Goal: Information Seeking & Learning: Learn about a topic

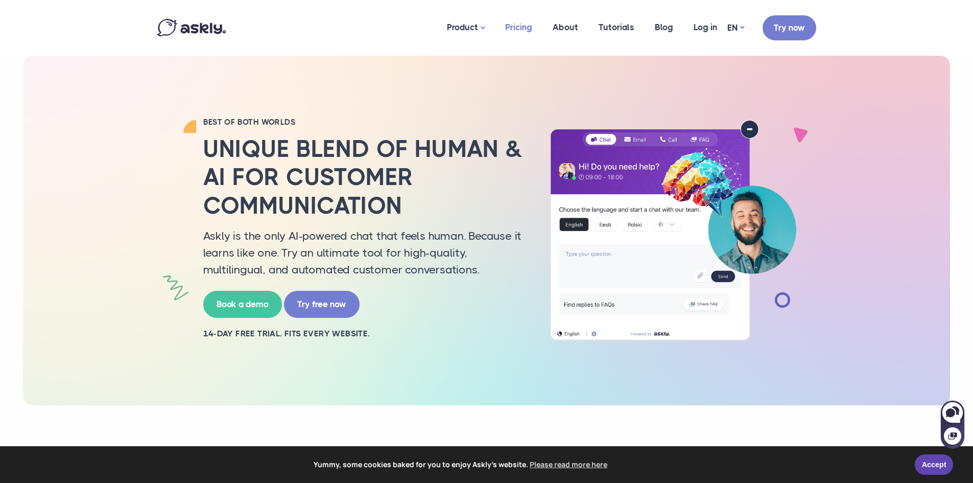
click at [515, 28] on link "Pricing" at bounding box center [518, 28] width 47 height 50
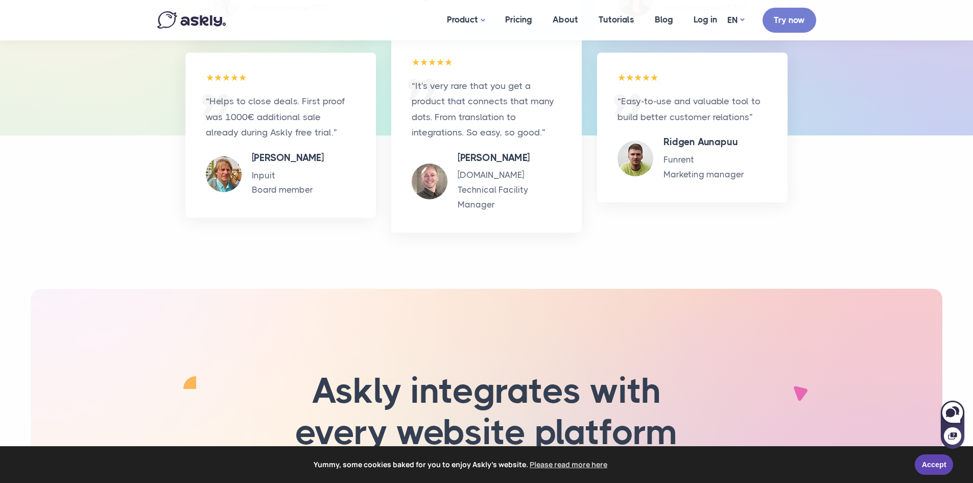
scroll to position [1379, 0]
click at [950, 416] on icon at bounding box center [950, 412] width 9 height 9
select select "**"
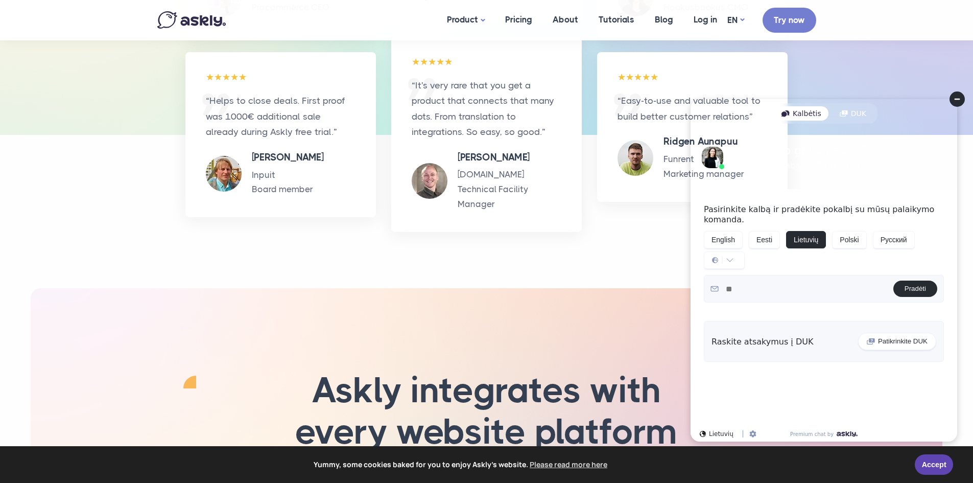
click at [943, 474] on div "Yummy, some cookies baked for you to enjoy Askly's website. Please read more he…" at bounding box center [486, 464] width 973 height 37
click at [926, 463] on link "Accept" at bounding box center [934, 462] width 38 height 20
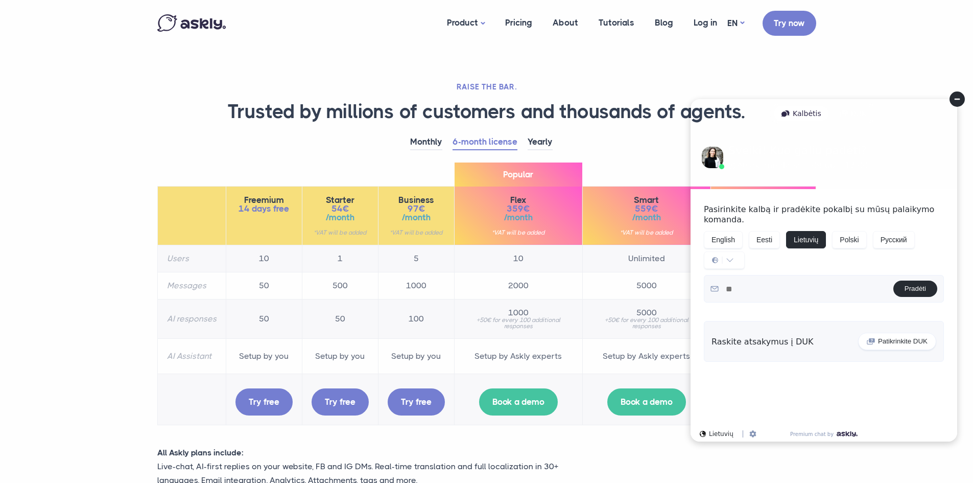
click at [952, 104] on circle at bounding box center [956, 98] width 15 height 15
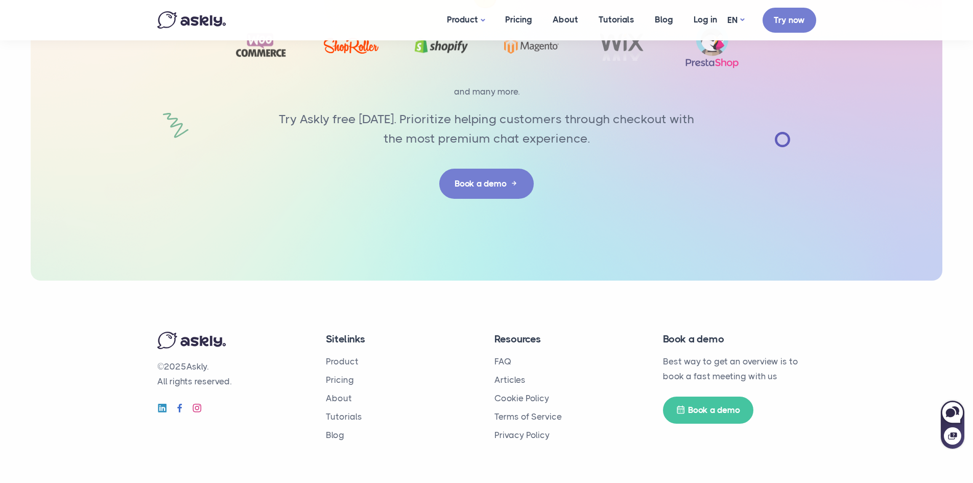
scroll to position [1873, 0]
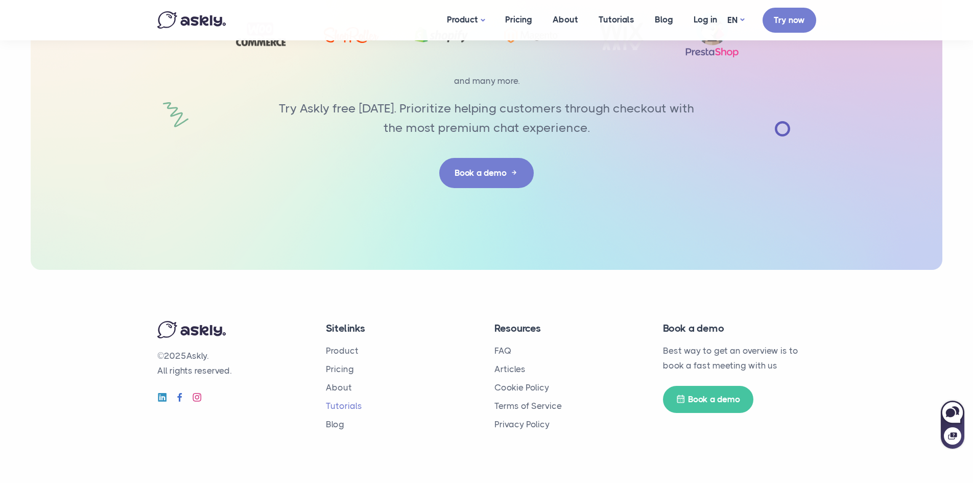
click at [337, 405] on link "Tutorials" at bounding box center [344, 405] width 36 height 10
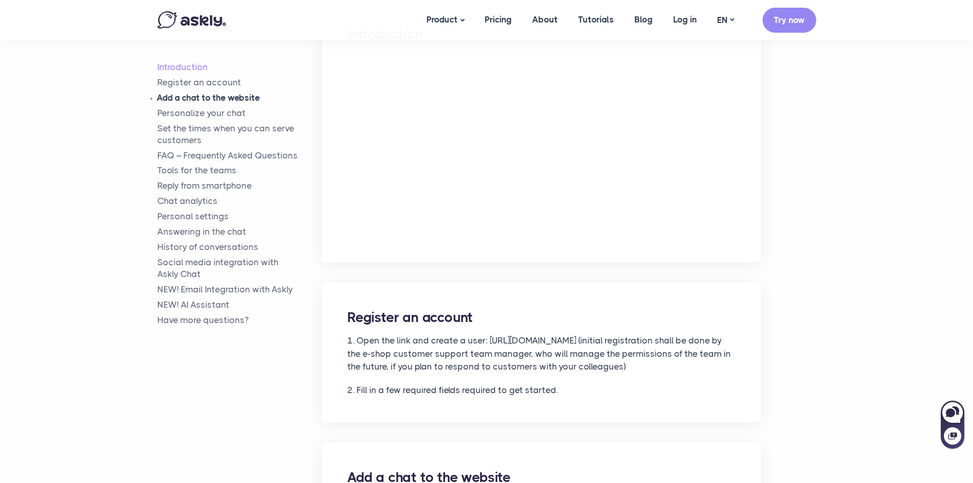
click at [214, 98] on link "Add a chat to the website" at bounding box center [239, 98] width 165 height 12
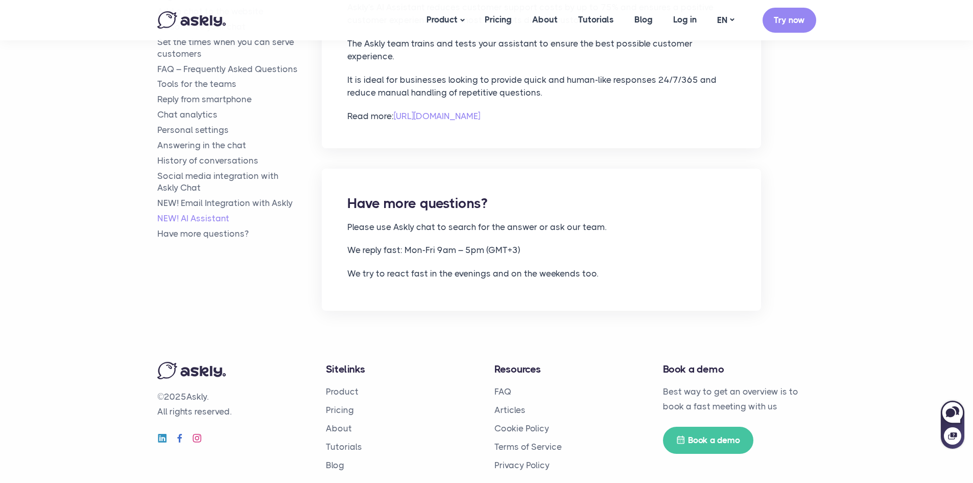
scroll to position [5094, 0]
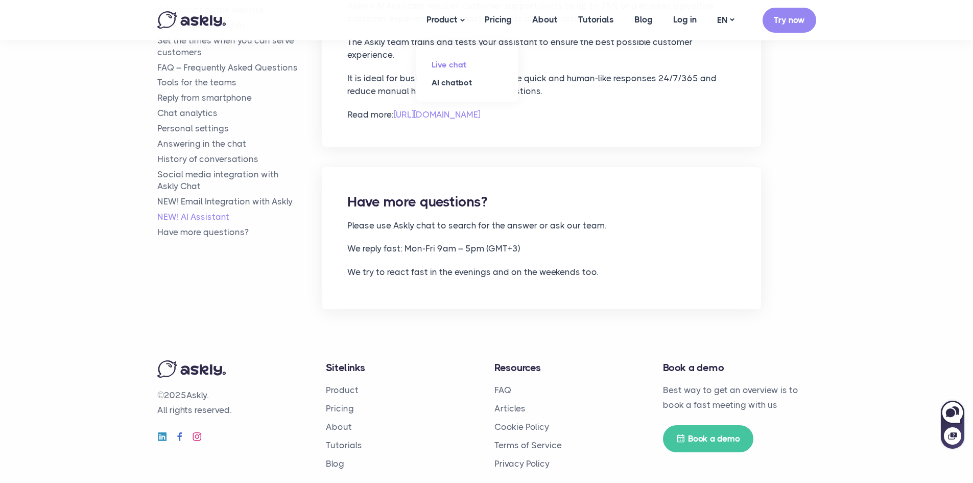
click at [450, 69] on link "Live chat" at bounding box center [467, 65] width 102 height 18
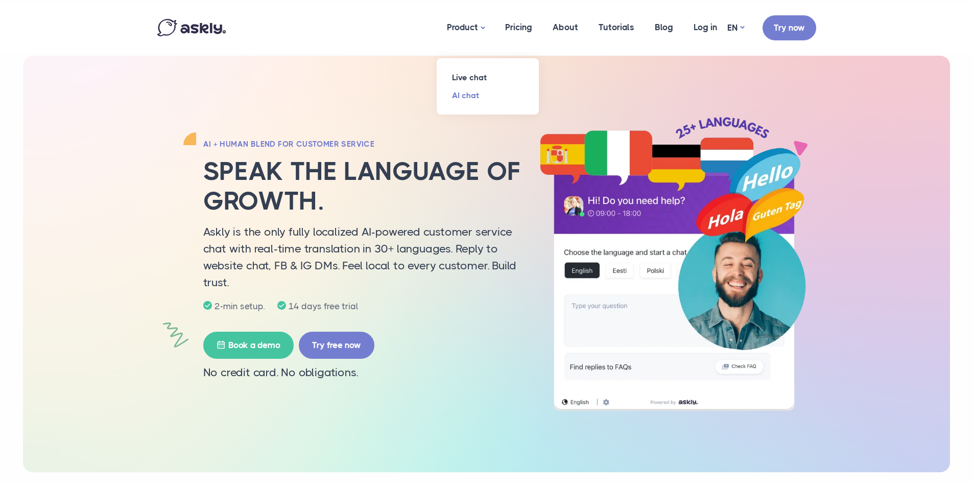
click at [463, 98] on link "AI chat" at bounding box center [488, 95] width 102 height 18
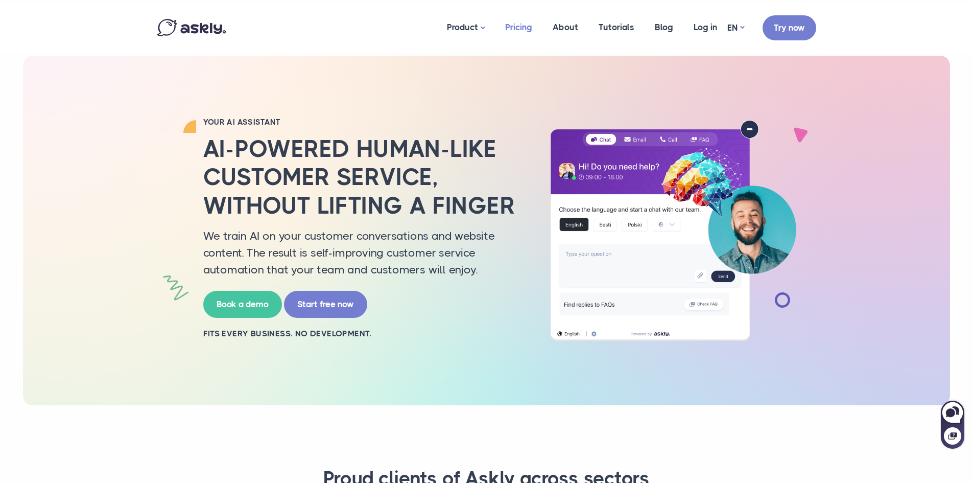
click at [522, 27] on link "Pricing" at bounding box center [518, 28] width 47 height 50
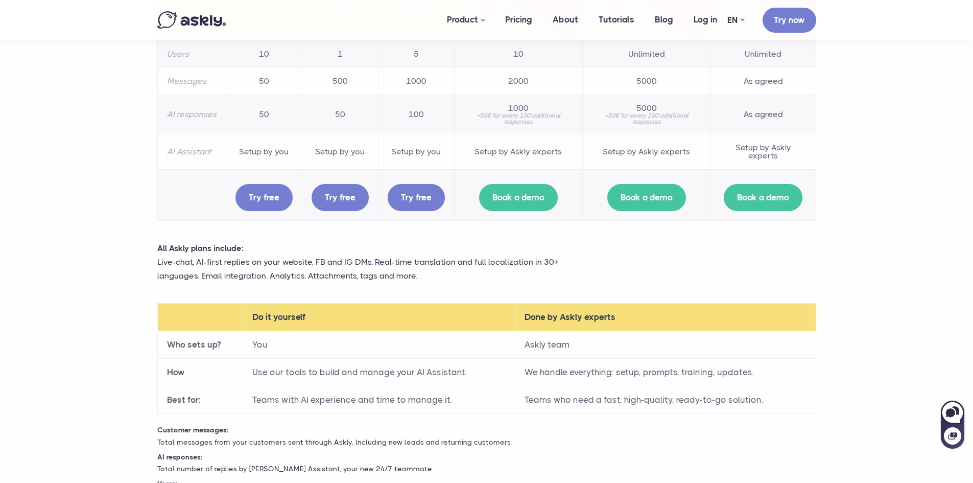
scroll to position [153, 0]
